Goal: Complete application form

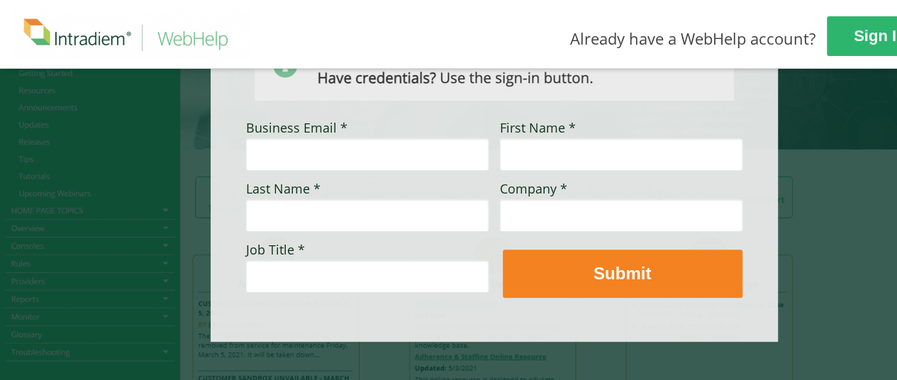
scroll to position [142, 0]
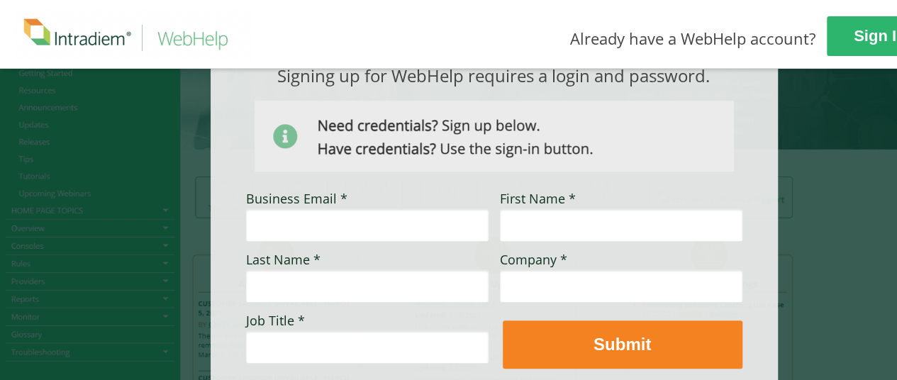
click at [410, 222] on input "Business Email *" at bounding box center [367, 225] width 243 height 33
type input "[PERSON_NAME][EMAIL_ADDRESS][PERSON_NAME][DOMAIN_NAME]"
type input "TEST"
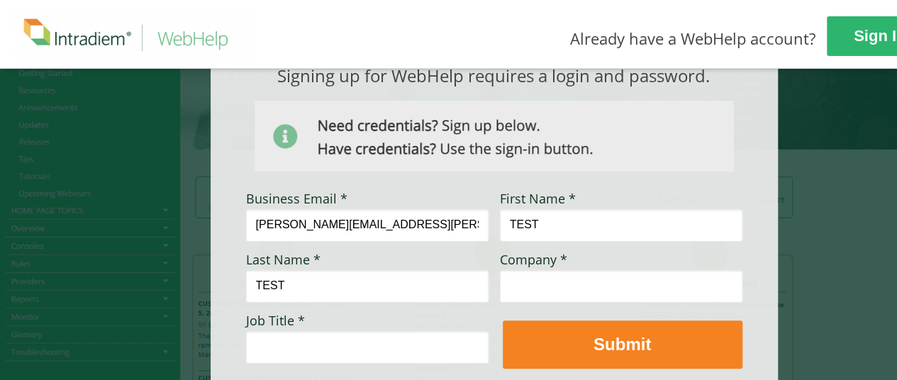
click at [468, 232] on input "[PERSON_NAME][EMAIL_ADDRESS][PERSON_NAME][DOMAIN_NAME]" at bounding box center [367, 225] width 243 height 33
click at [539, 221] on input "TEST" at bounding box center [621, 225] width 243 height 33
type input "[PERSON_NAME]"
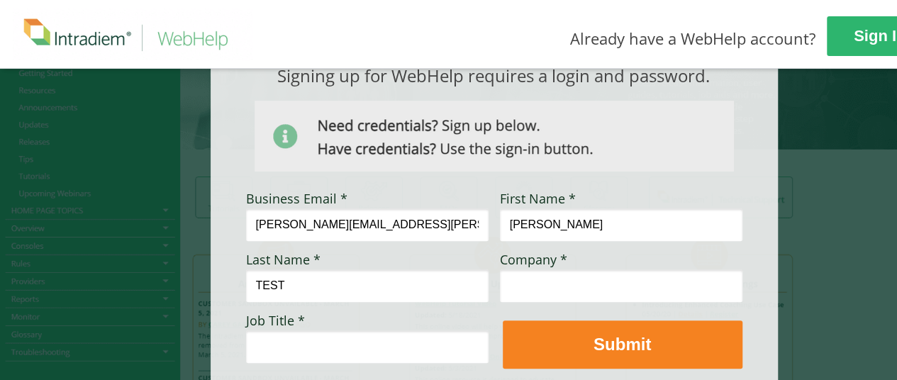
click at [448, 293] on input "TEST" at bounding box center [367, 286] width 243 height 33
type input "[PERSON_NAME]"
click at [549, 287] on input "Company *" at bounding box center [621, 286] width 243 height 33
type input "[PERSON_NAME] Automotive"
click at [434, 343] on input "Job Title *" at bounding box center [367, 347] width 243 height 33
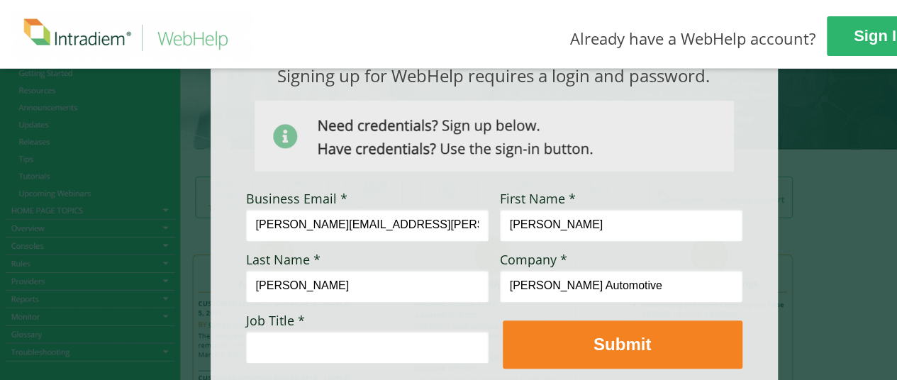
type input "Manager"
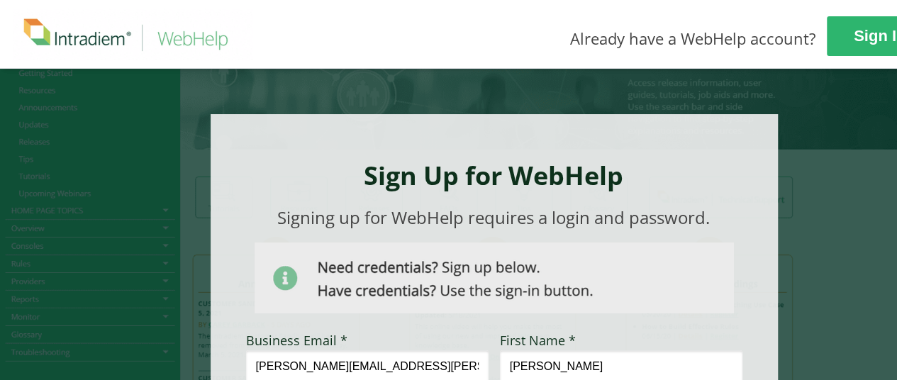
scroll to position [250, 0]
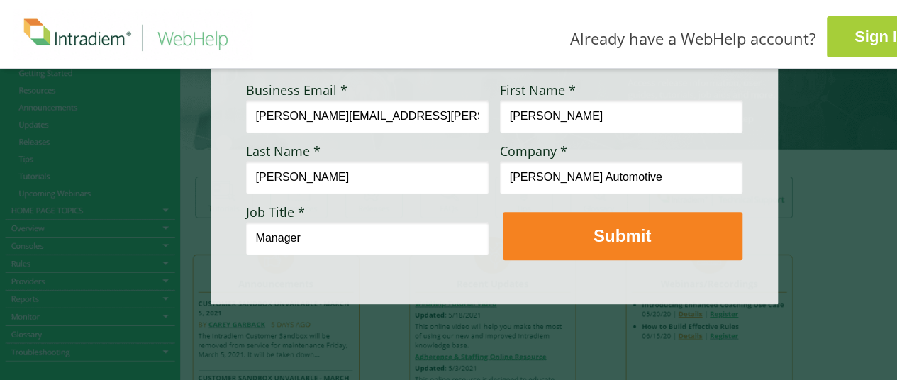
click at [868, 33] on strong "Sign In" at bounding box center [881, 37] width 52 height 18
